Goal: Information Seeking & Learning: Understand process/instructions

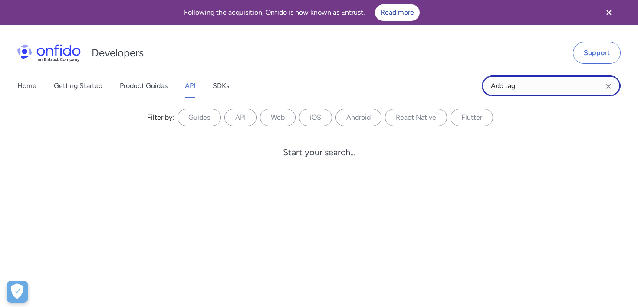
click at [527, 94] on input "Add tag" at bounding box center [551, 86] width 139 height 21
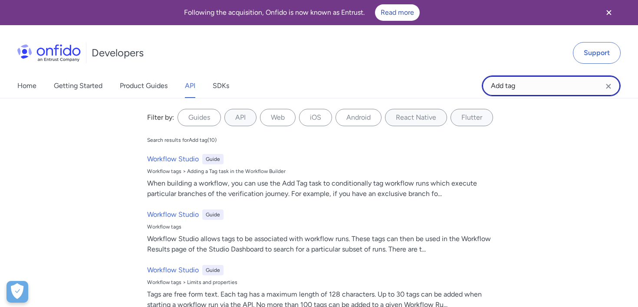
drag, startPoint x: 527, startPoint y: 90, endPoint x: 458, endPoint y: 90, distance: 69.0
click at [457, 90] on div "Home Getting Started Product Guides API SDKs Add tag Add tag Filter by: Guides …" at bounding box center [319, 86] width 638 height 24
type input "Check"
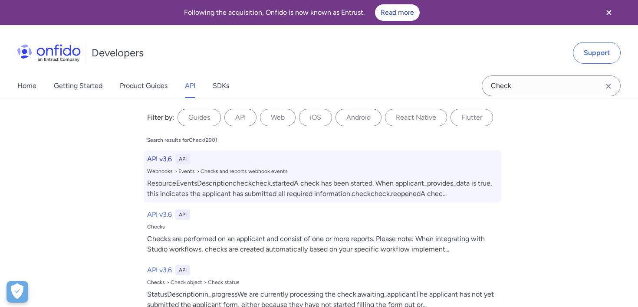
click at [271, 183] on div "ResourceEventsDescriptioncheckcheck.startedA check has been started. When appli…" at bounding box center [322, 188] width 351 height 21
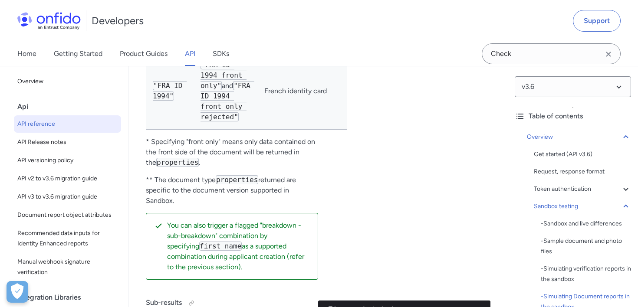
scroll to position [3168, 0]
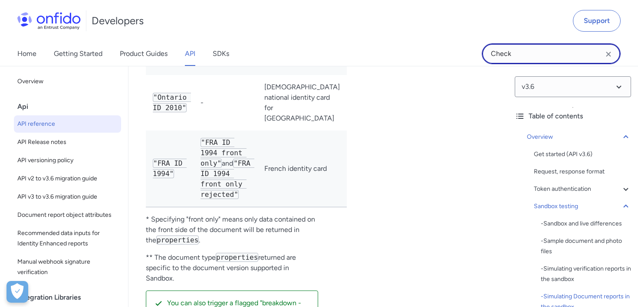
click at [568, 59] on input "Check" at bounding box center [551, 53] width 139 height 21
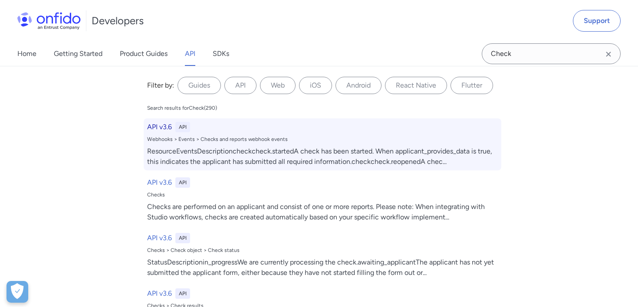
click at [301, 145] on div "API v3.6 API Webhooks > Events > Checks and reports webhook events ResourceEven…" at bounding box center [323, 145] width 358 height 52
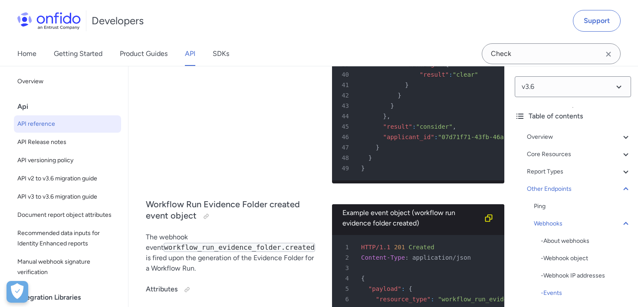
scroll to position [81712, 0]
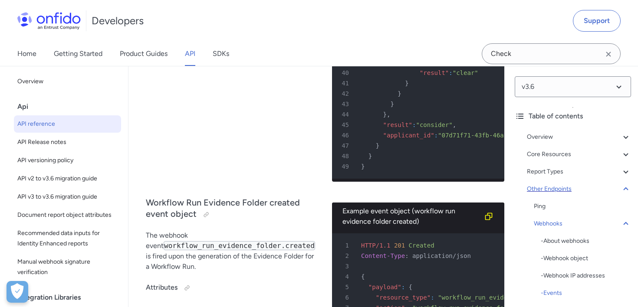
click at [624, 188] on icon at bounding box center [626, 189] width 10 height 10
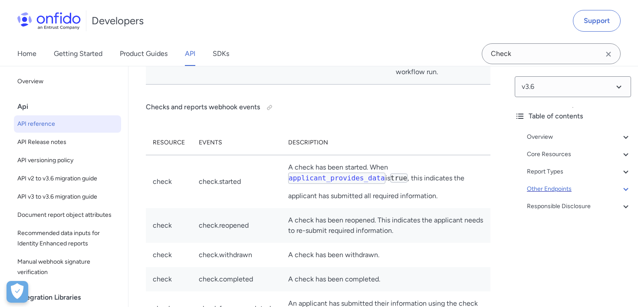
click at [606, 212] on div "Overview Get started (API v3.6) Request, response format Token authentication -…" at bounding box center [573, 173] width 116 height 90
click at [629, 175] on icon at bounding box center [626, 172] width 10 height 10
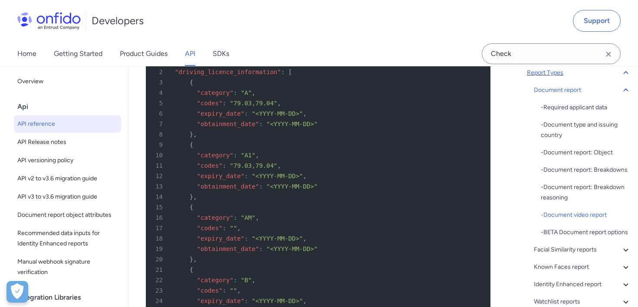
scroll to position [44061, 0]
click at [625, 245] on icon at bounding box center [626, 250] width 10 height 10
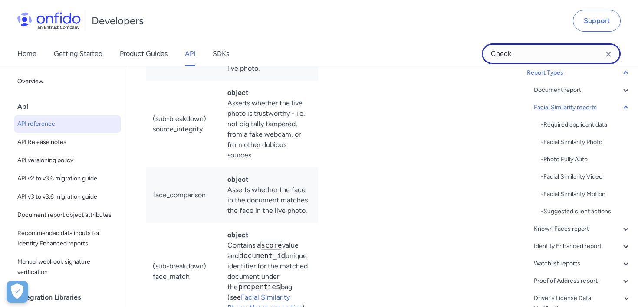
click at [583, 57] on input "Check" at bounding box center [551, 53] width 139 height 21
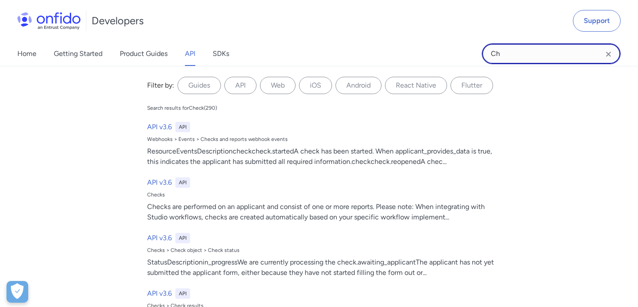
type input "C"
type input "create check"
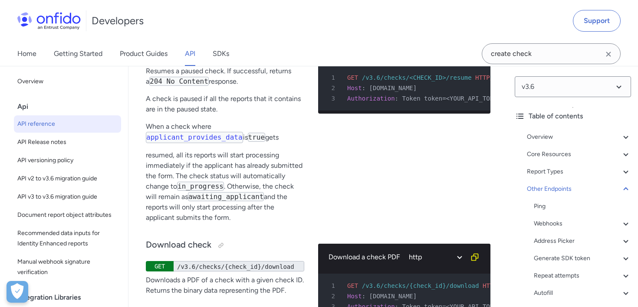
scroll to position [97382, 0]
drag, startPoint x: 146, startPoint y: 120, endPoint x: 262, endPoint y: 212, distance: 148.3
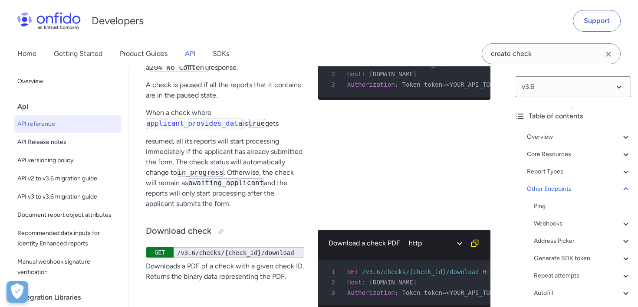
scroll to position [97398, 0]
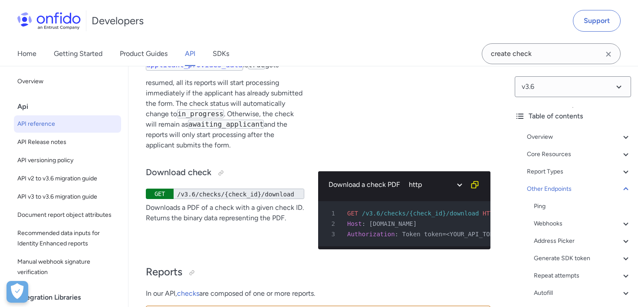
scroll to position [97455, 0]
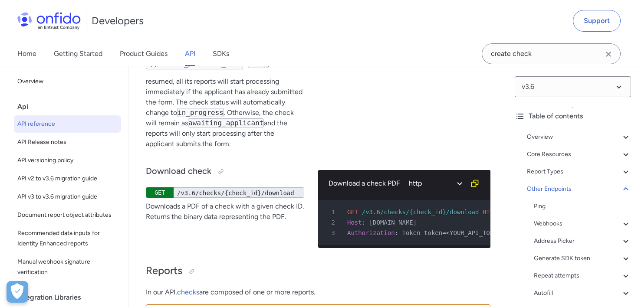
drag, startPoint x: 146, startPoint y: 146, endPoint x: 324, endPoint y: 227, distance: 195.6
drag, startPoint x: 146, startPoint y: 141, endPoint x: 260, endPoint y: 233, distance: 146.6
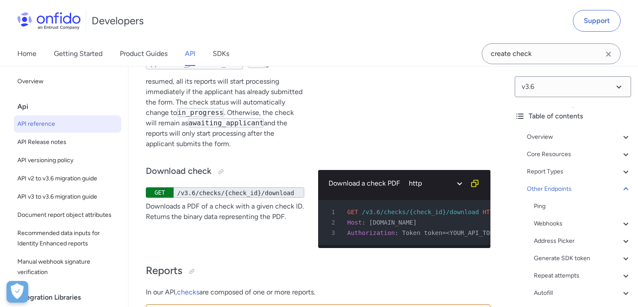
drag, startPoint x: 145, startPoint y: 139, endPoint x: 233, endPoint y: 232, distance: 127.7
drag, startPoint x: 186, startPoint y: 212, endPoint x: 267, endPoint y: 208, distance: 81.7
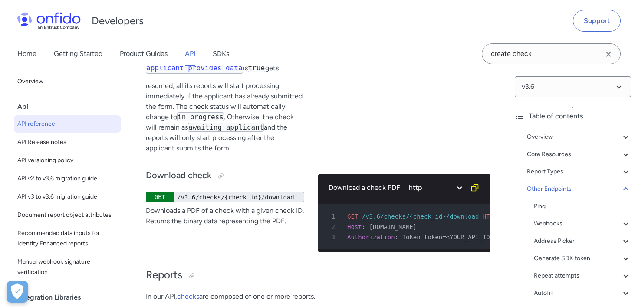
scroll to position [97431, 0]
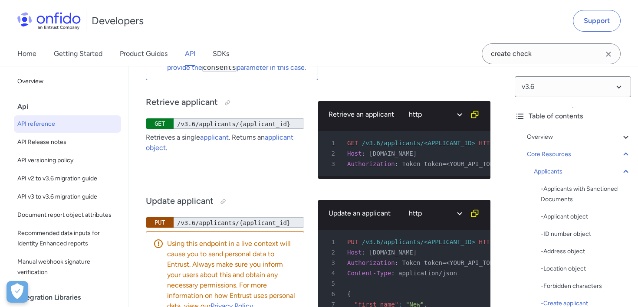
scroll to position [13820, 0]
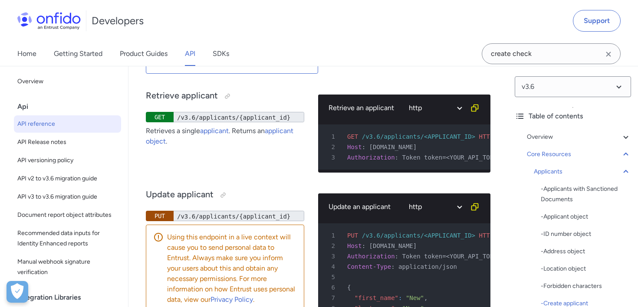
drag, startPoint x: 175, startPoint y: 128, endPoint x: 293, endPoint y: 221, distance: 150.3
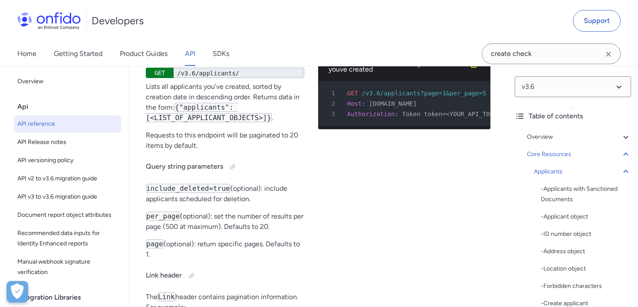
scroll to position [1, 0]
